Goal: Task Accomplishment & Management: Complete application form

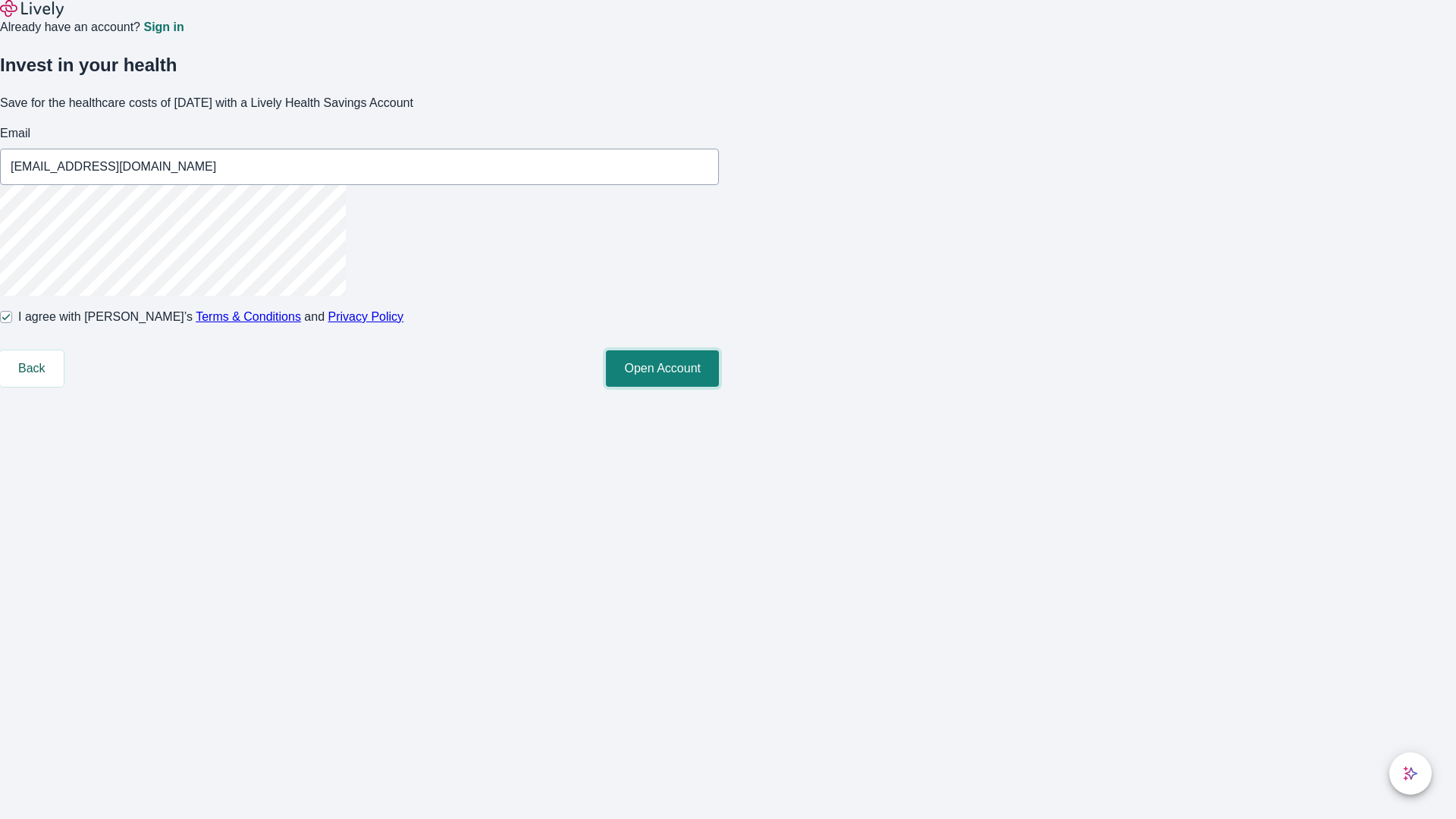
click at [719, 387] on button "Open Account" at bounding box center [662, 369] width 113 height 37
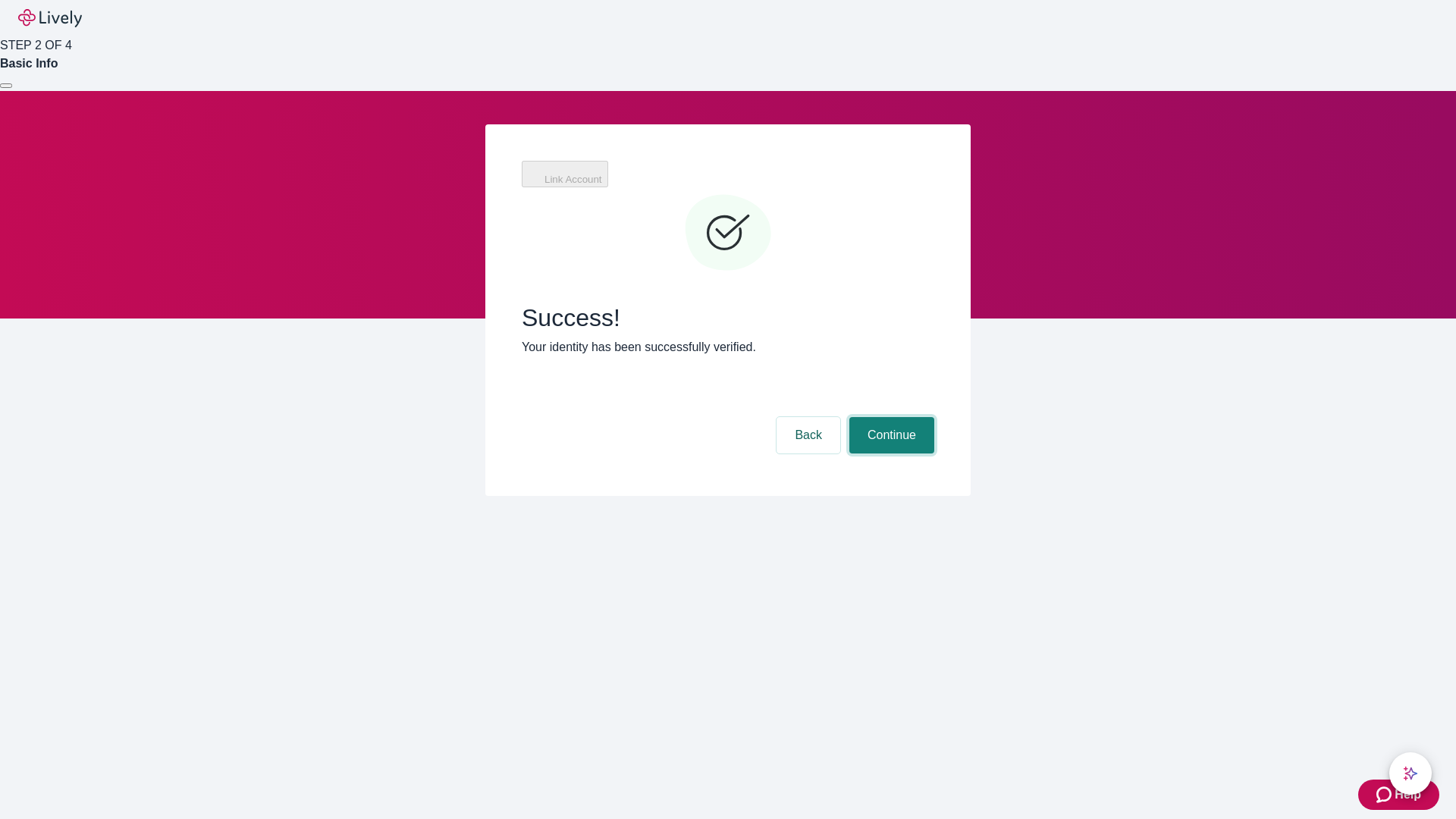
click at [889, 417] on button "Continue" at bounding box center [892, 435] width 85 height 37
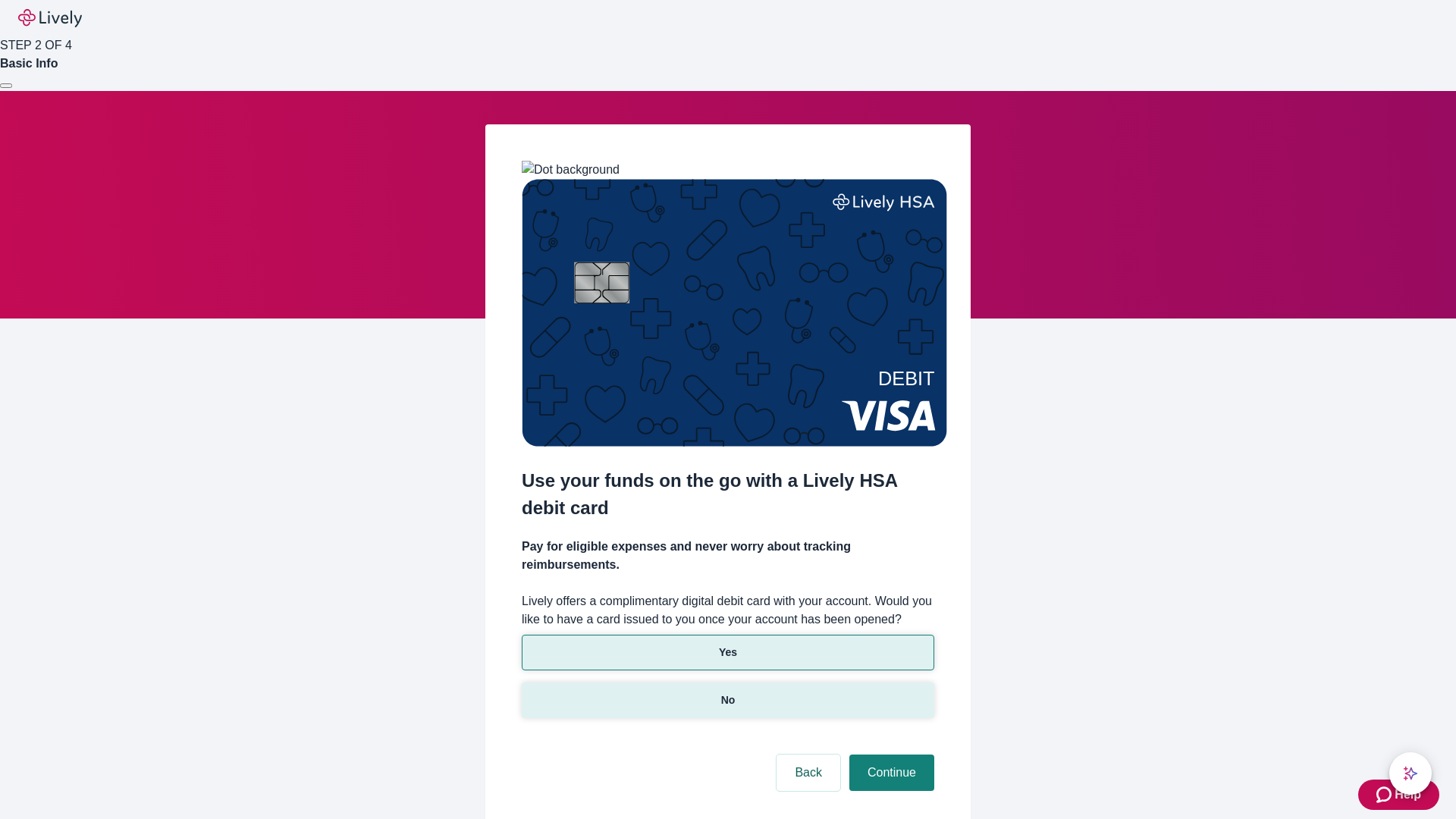
click at [728, 693] on p "No" at bounding box center [728, 701] width 15 height 16
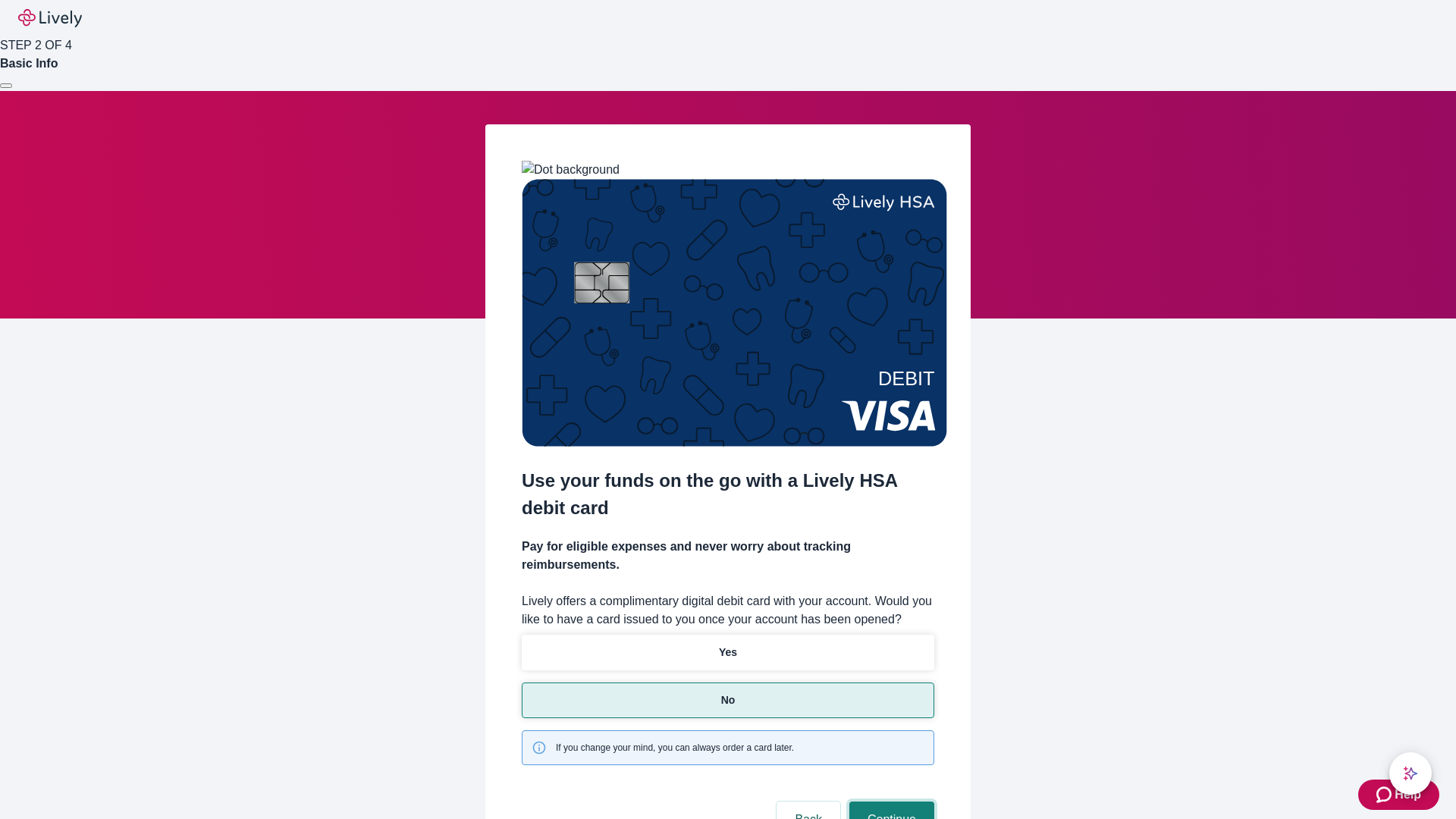
click at [889, 802] on button "Continue" at bounding box center [892, 820] width 85 height 37
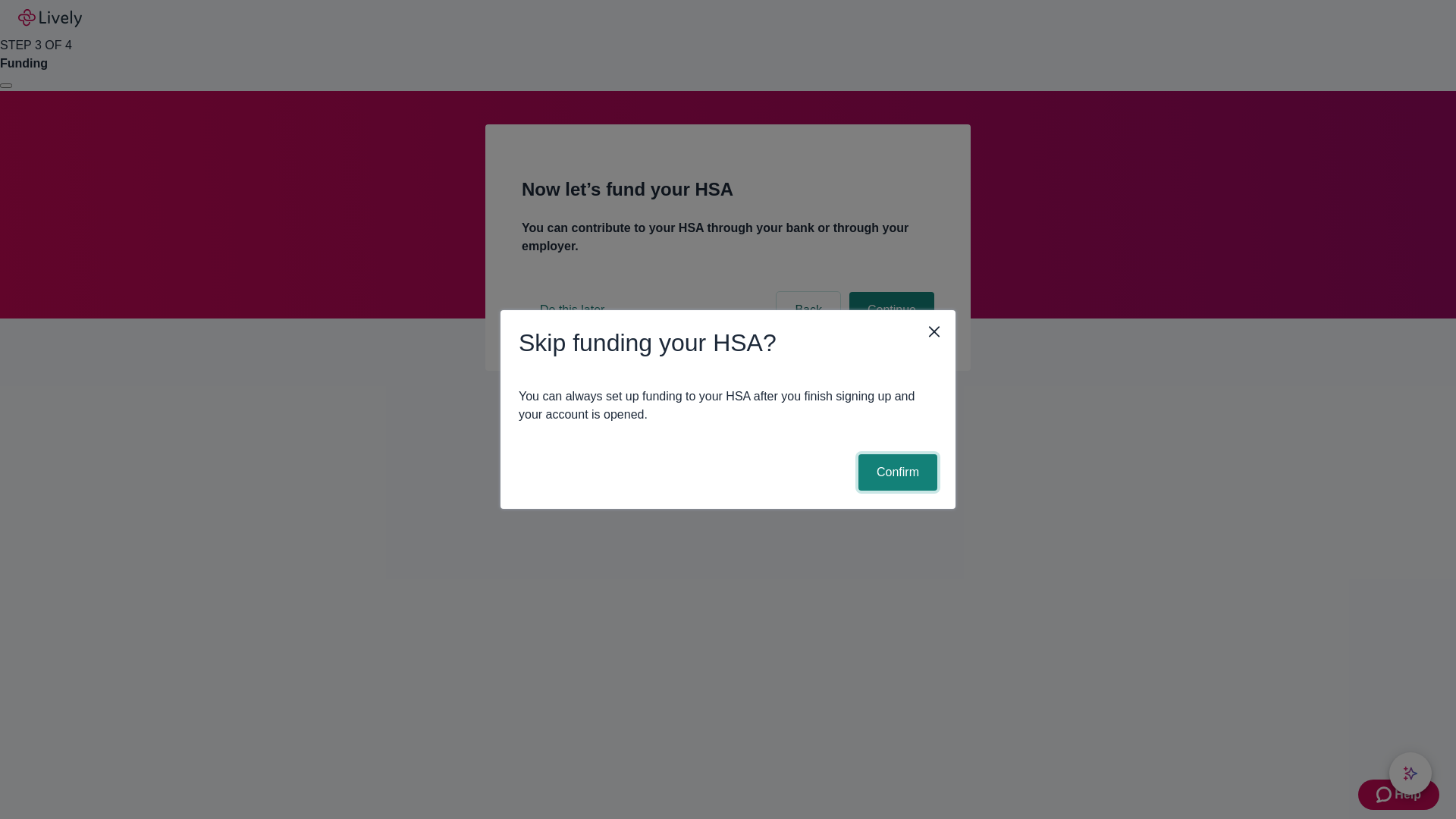
click at [896, 473] on button "Confirm" at bounding box center [898, 473] width 79 height 37
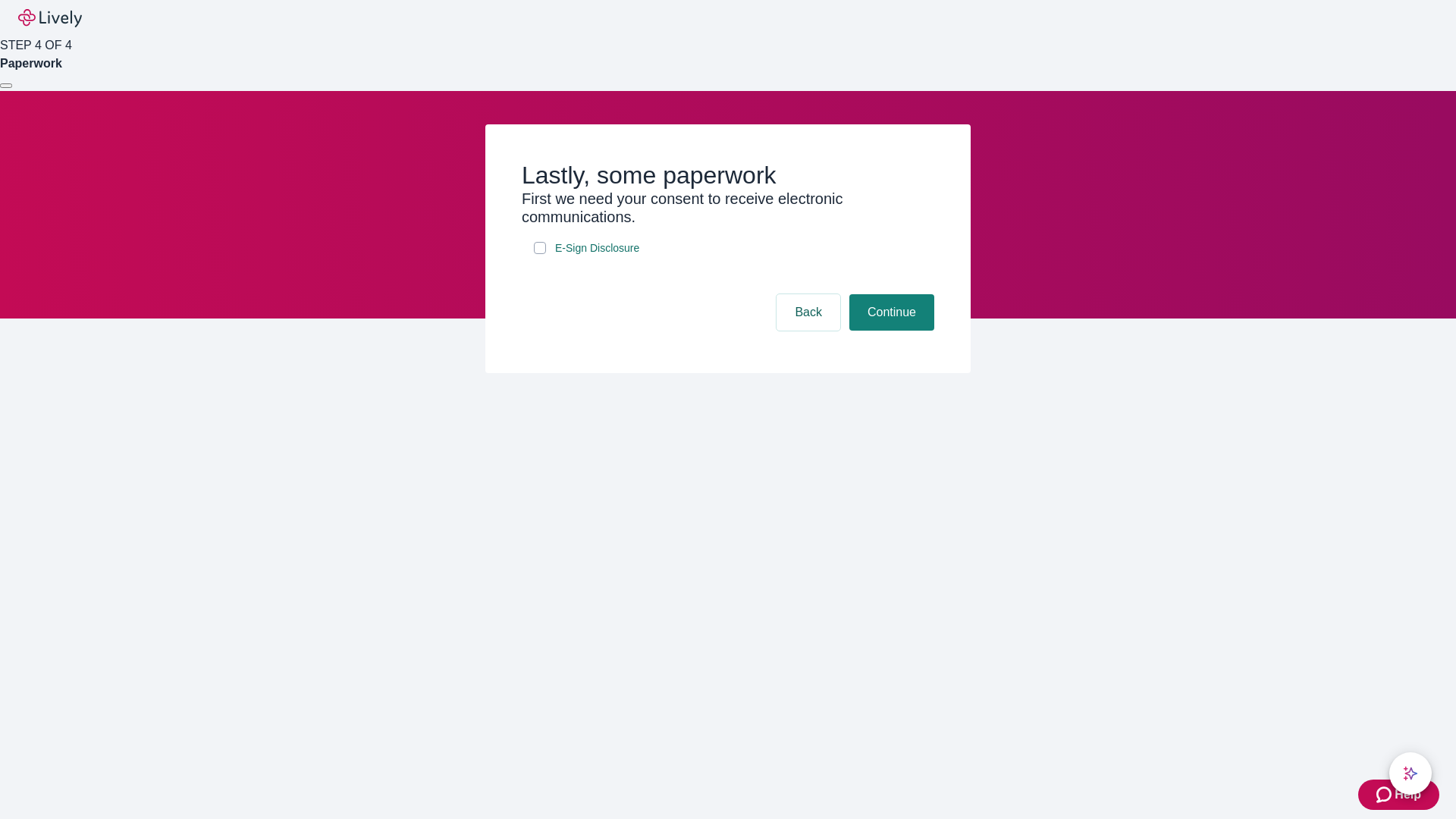
click at [540, 254] on input "E-Sign Disclosure" at bounding box center [540, 248] width 12 height 12
checkbox input "true"
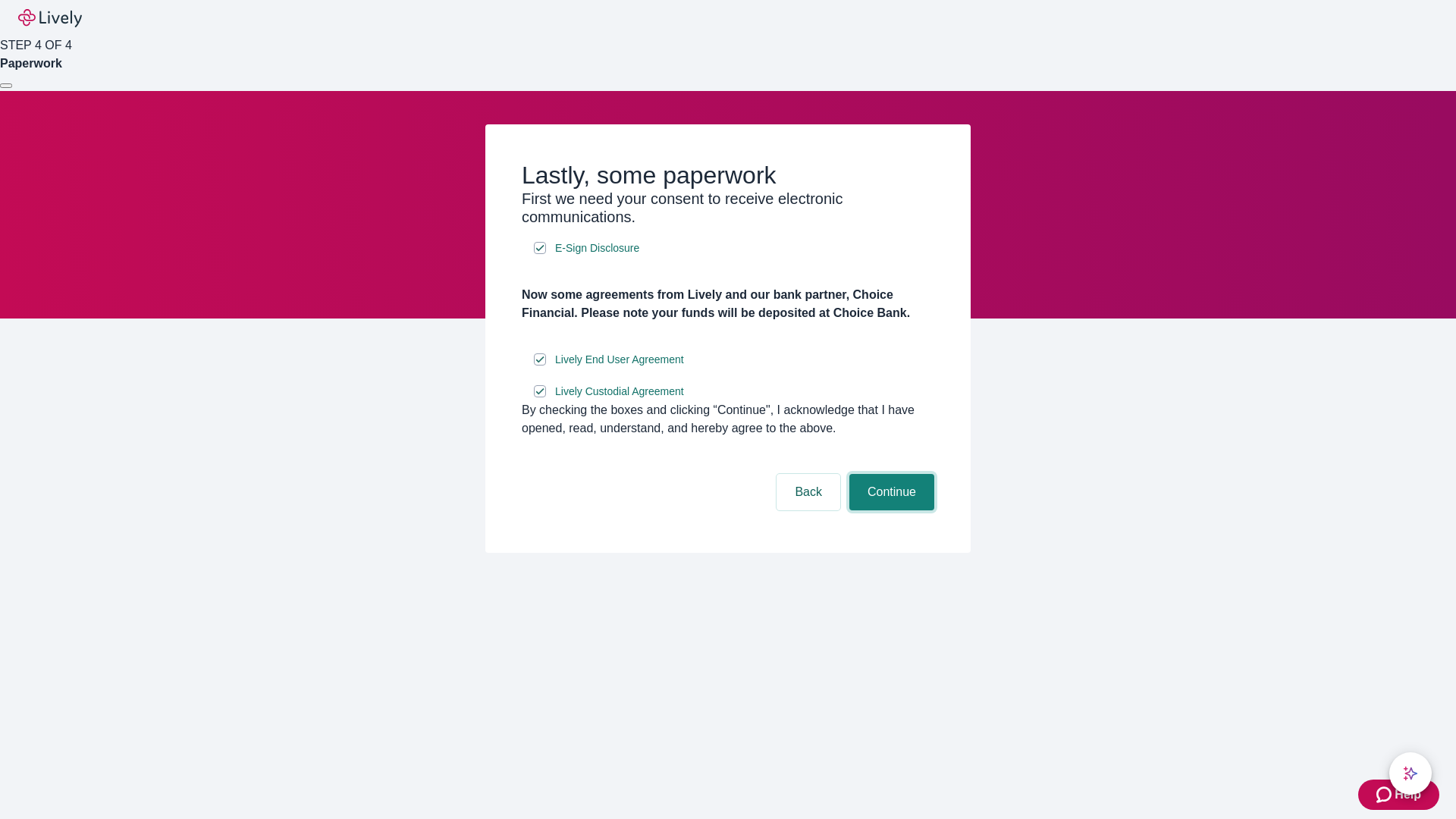
click at [889, 511] on button "Continue" at bounding box center [892, 493] width 85 height 37
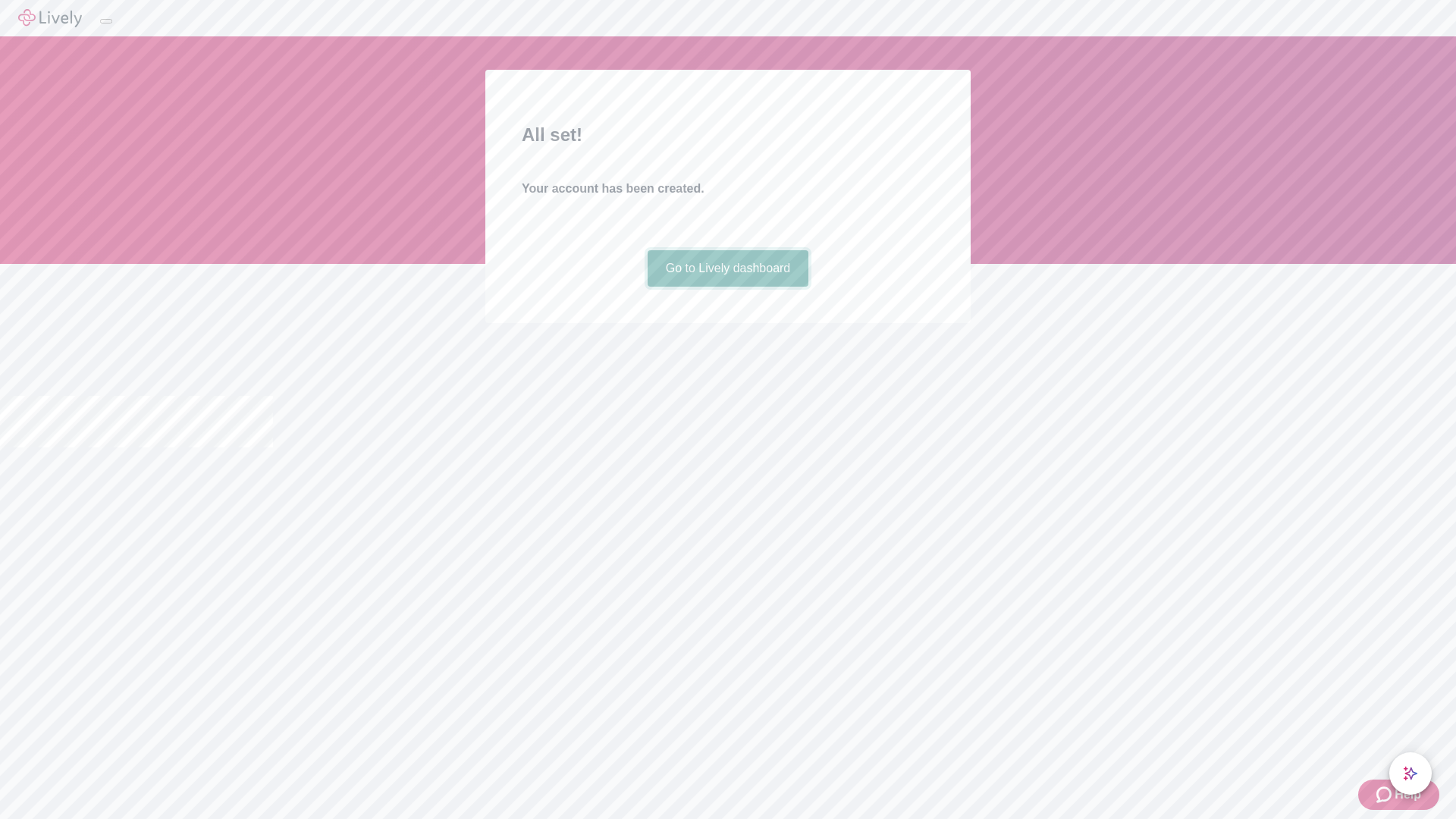
click at [728, 286] on link "Go to Lively dashboard" at bounding box center [728, 269] width 162 height 37
